Goal: Task Accomplishment & Management: Use online tool/utility

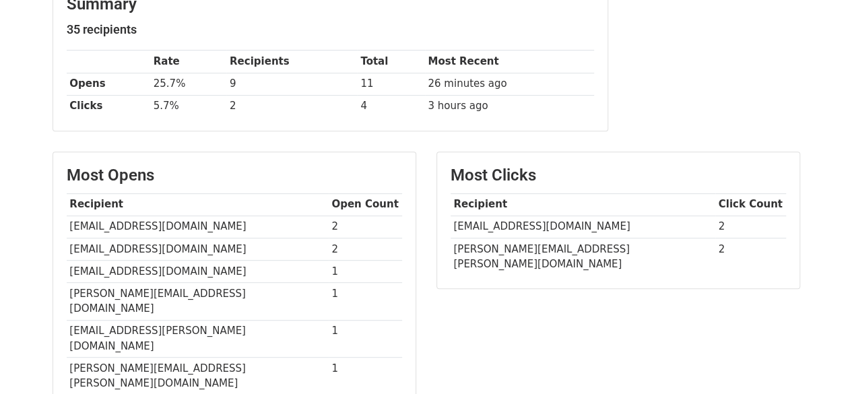
scroll to position [269, 0]
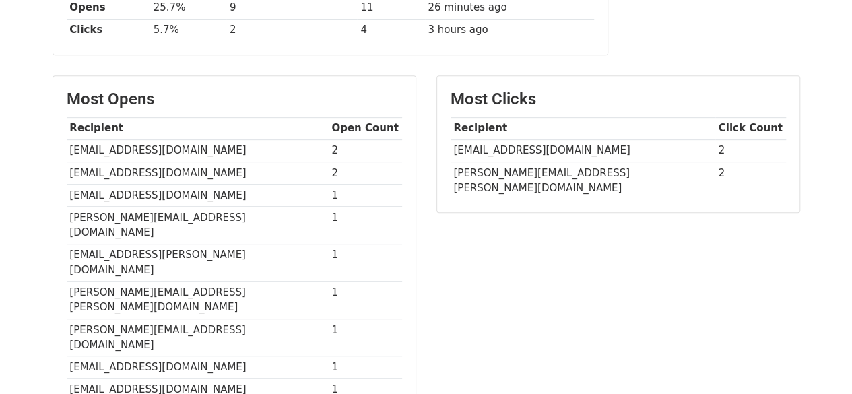
click at [513, 154] on td "[EMAIL_ADDRESS][DOMAIN_NAME]" at bounding box center [583, 150] width 265 height 22
click at [512, 149] on td "[EMAIL_ADDRESS][DOMAIN_NAME]" at bounding box center [583, 150] width 265 height 22
copy tr "[EMAIL_ADDRESS][DOMAIN_NAME]"
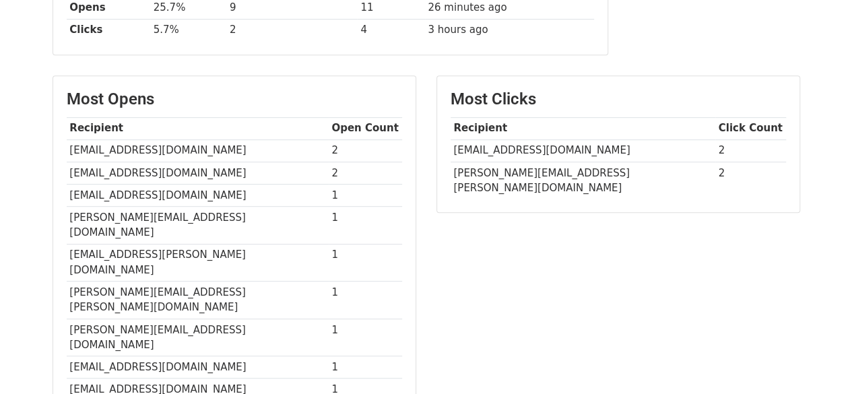
click at [541, 172] on td "[PERSON_NAME][EMAIL_ADDRESS][PERSON_NAME][DOMAIN_NAME]" at bounding box center [583, 180] width 265 height 37
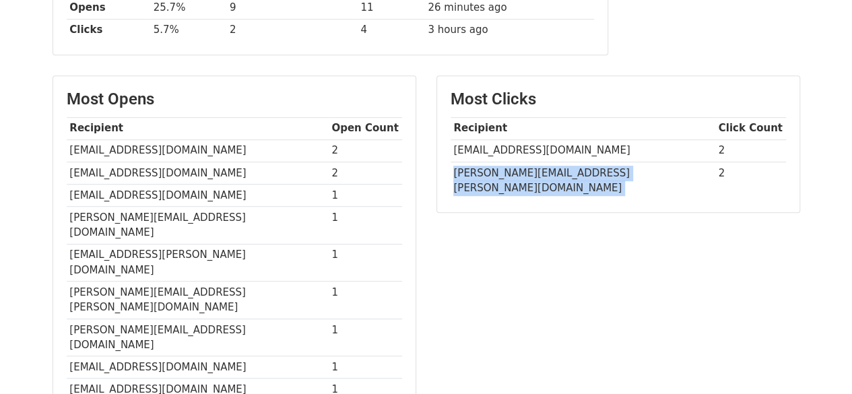
click at [541, 172] on td "[PERSON_NAME][EMAIL_ADDRESS][PERSON_NAME][DOMAIN_NAME]" at bounding box center [583, 180] width 265 height 37
copy tr "[PERSON_NAME][EMAIL_ADDRESS][PERSON_NAME][DOMAIN_NAME]"
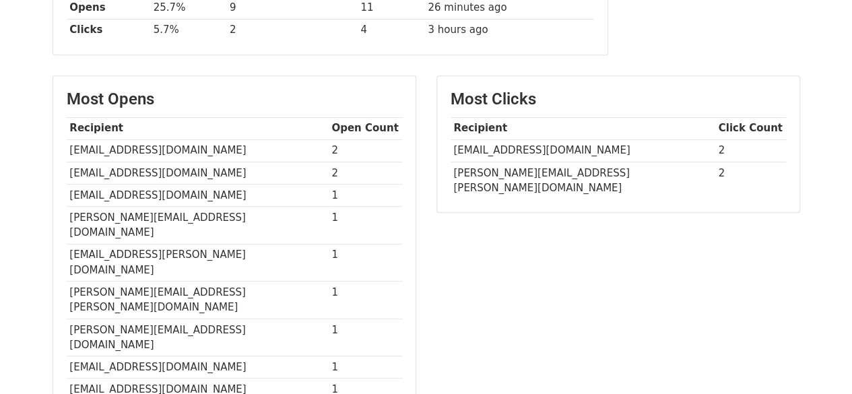
click at [176, 192] on td "[EMAIL_ADDRESS][DOMAIN_NAME]" at bounding box center [198, 195] width 262 height 22
copy tr "[EMAIL_ADDRESS][DOMAIN_NAME]"
click at [130, 217] on td "[PERSON_NAME][EMAIL_ADDRESS][DOMAIN_NAME]" at bounding box center [198, 225] width 262 height 38
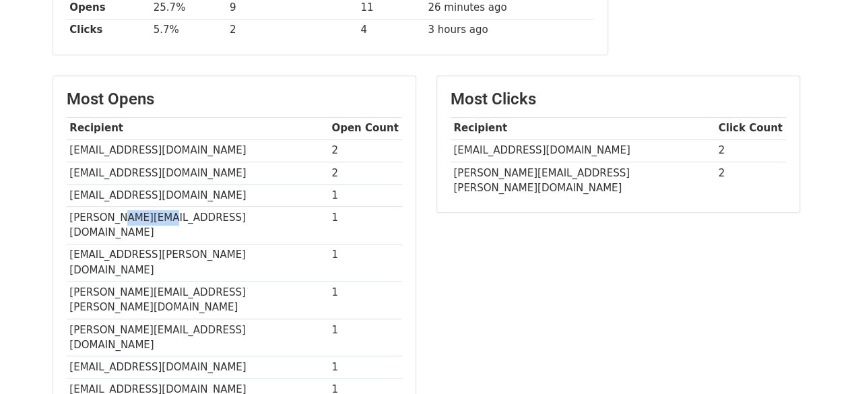
click at [130, 217] on td "[PERSON_NAME][EMAIL_ADDRESS][DOMAIN_NAME]" at bounding box center [198, 225] width 262 height 38
copy tr "[PERSON_NAME][EMAIL_ADDRESS][DOMAIN_NAME]"
click at [531, 166] on td "[PERSON_NAME][EMAIL_ADDRESS][PERSON_NAME][DOMAIN_NAME]" at bounding box center [583, 180] width 265 height 37
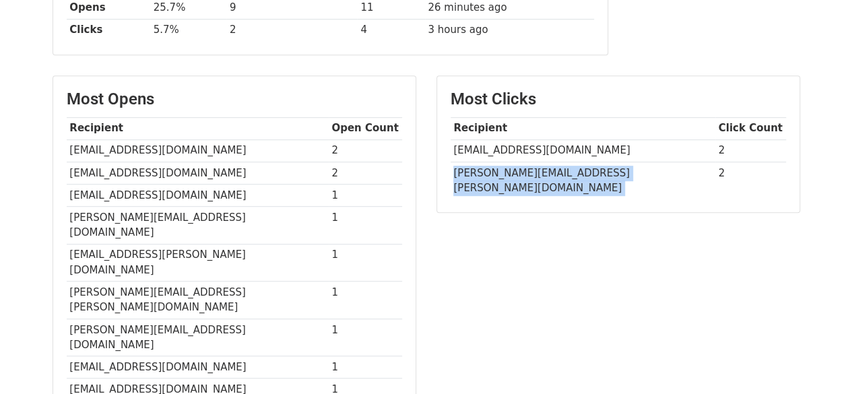
click at [531, 166] on td "[PERSON_NAME][EMAIL_ADDRESS][PERSON_NAME][DOMAIN_NAME]" at bounding box center [583, 180] width 265 height 37
copy tr "[PERSON_NAME][EMAIL_ADDRESS][PERSON_NAME][DOMAIN_NAME]"
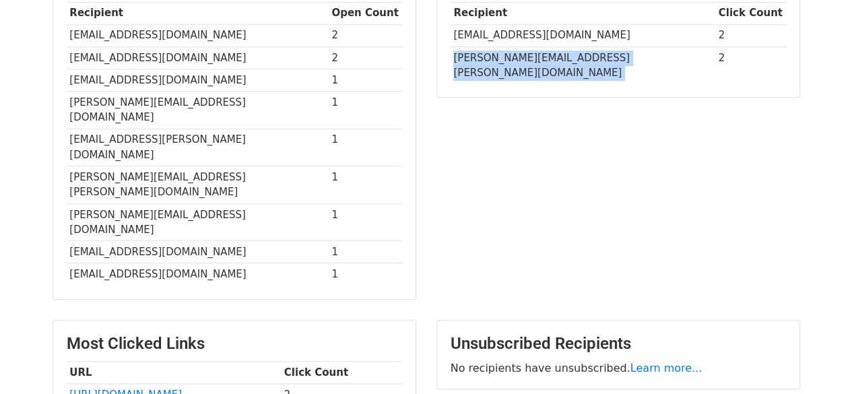
scroll to position [383, 0]
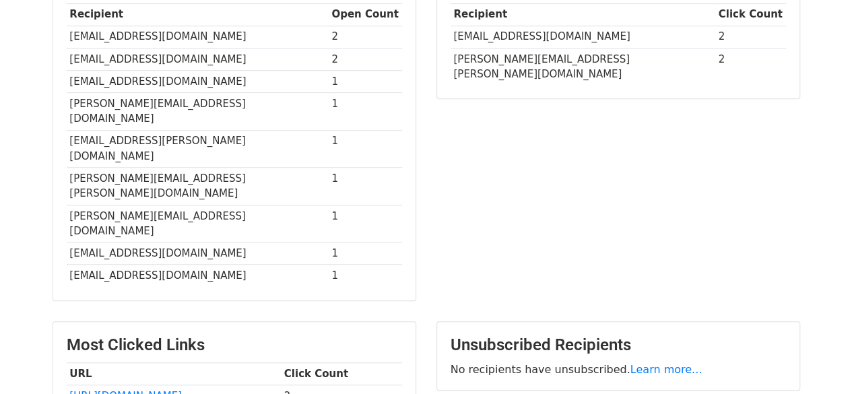
click at [507, 36] on td "[EMAIL_ADDRESS][DOMAIN_NAME]" at bounding box center [583, 37] width 265 height 22
copy tr "[EMAIL_ADDRESS][DOMAIN_NAME]"
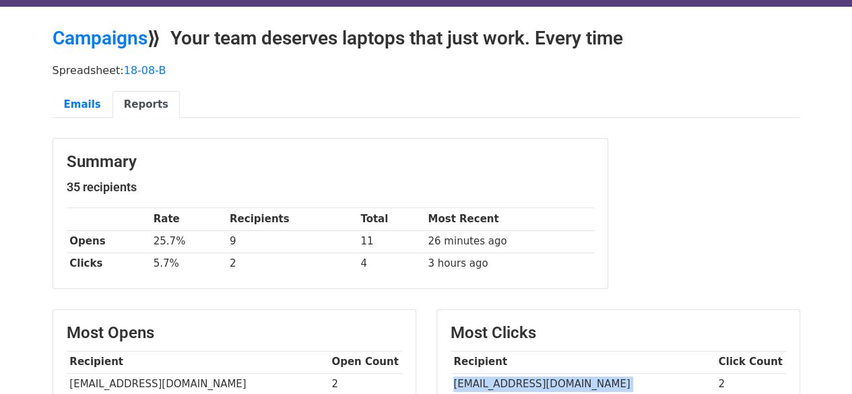
scroll to position [0, 0]
